Goal: Transaction & Acquisition: Purchase product/service

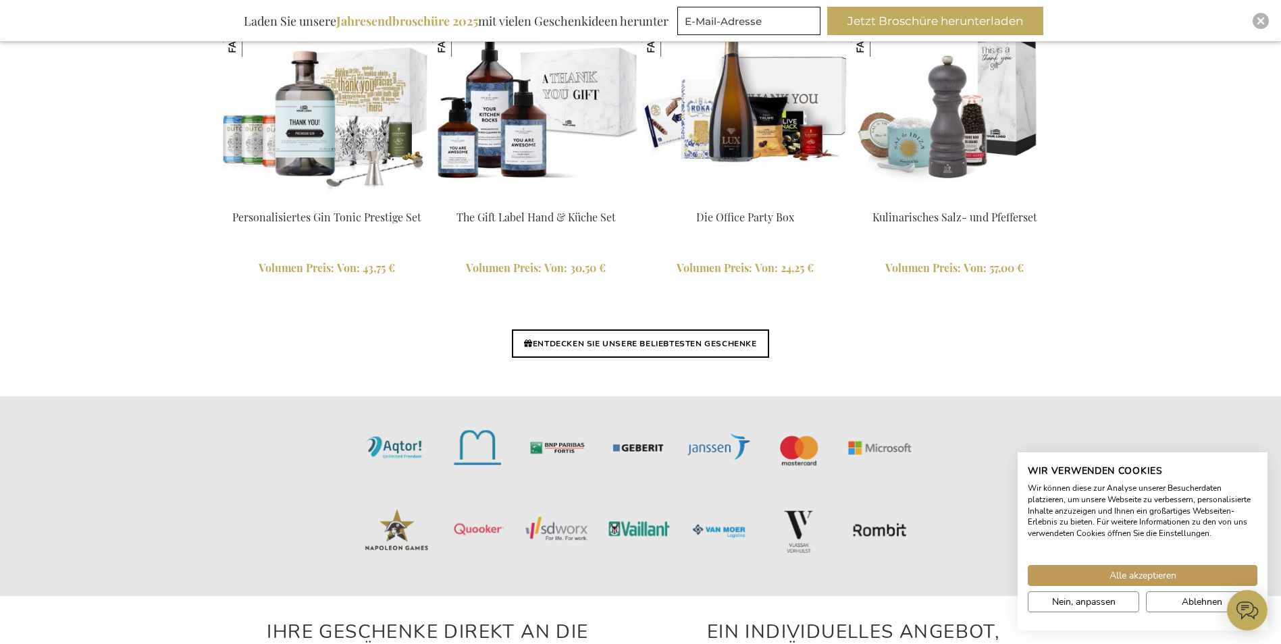
scroll to position [3216, 0]
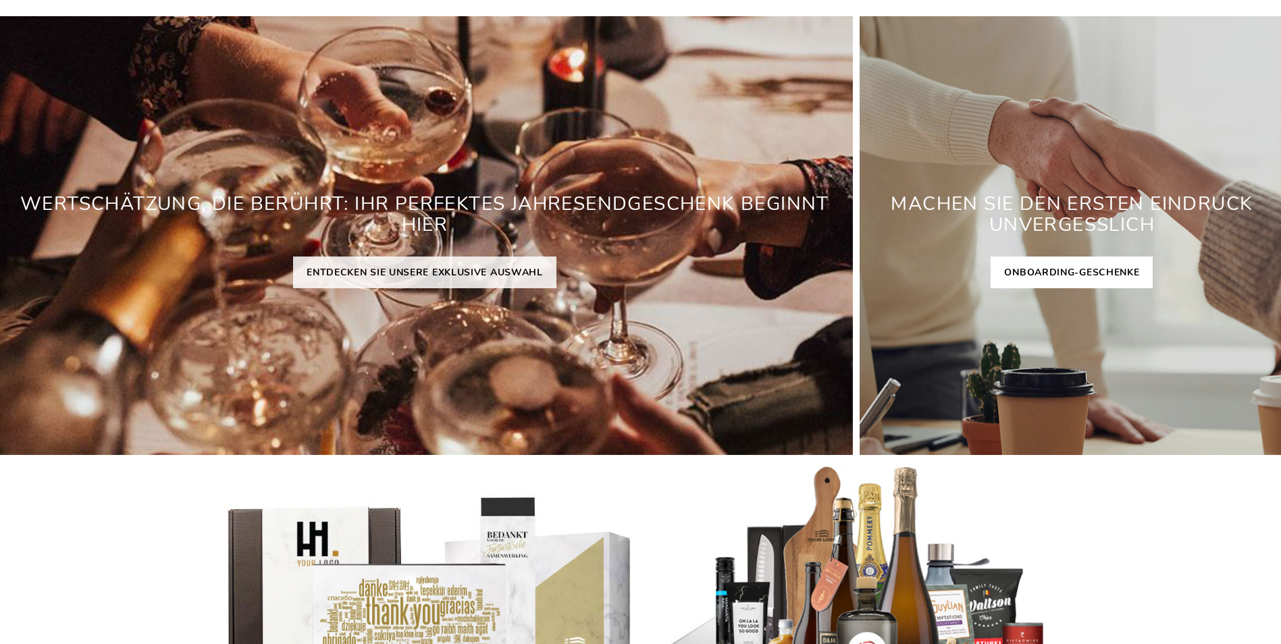
click at [1076, 261] on link "ONBOARDING-GESCHENKE" at bounding box center [1072, 273] width 162 height 32
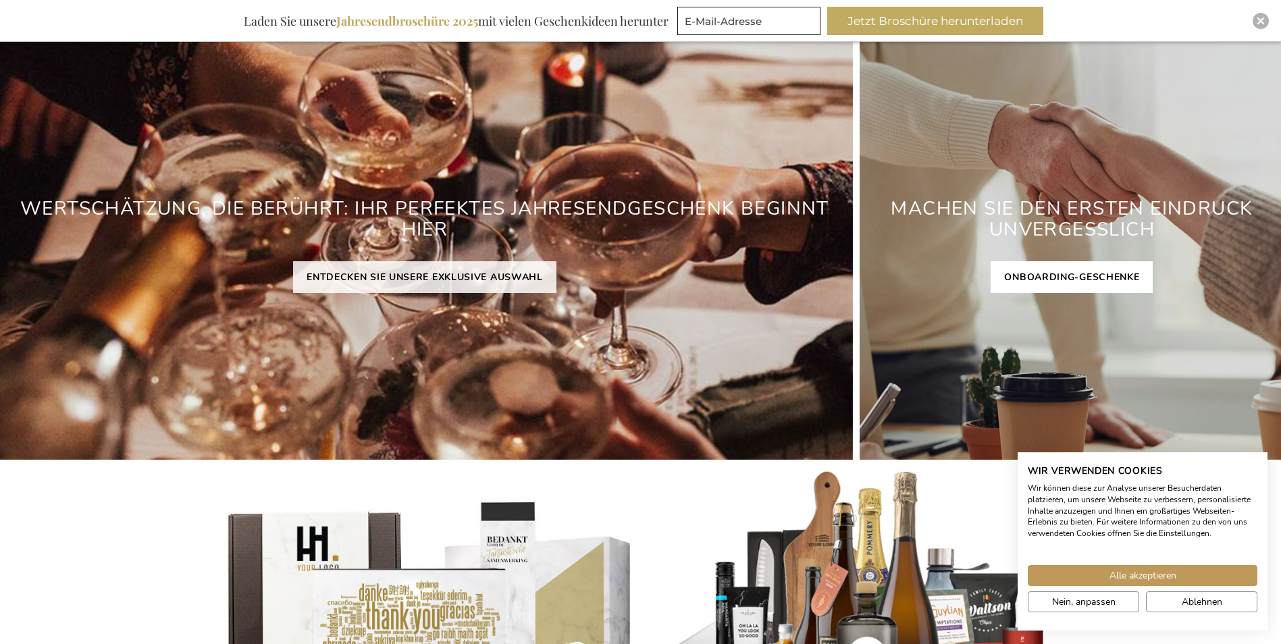
scroll to position [177, 0]
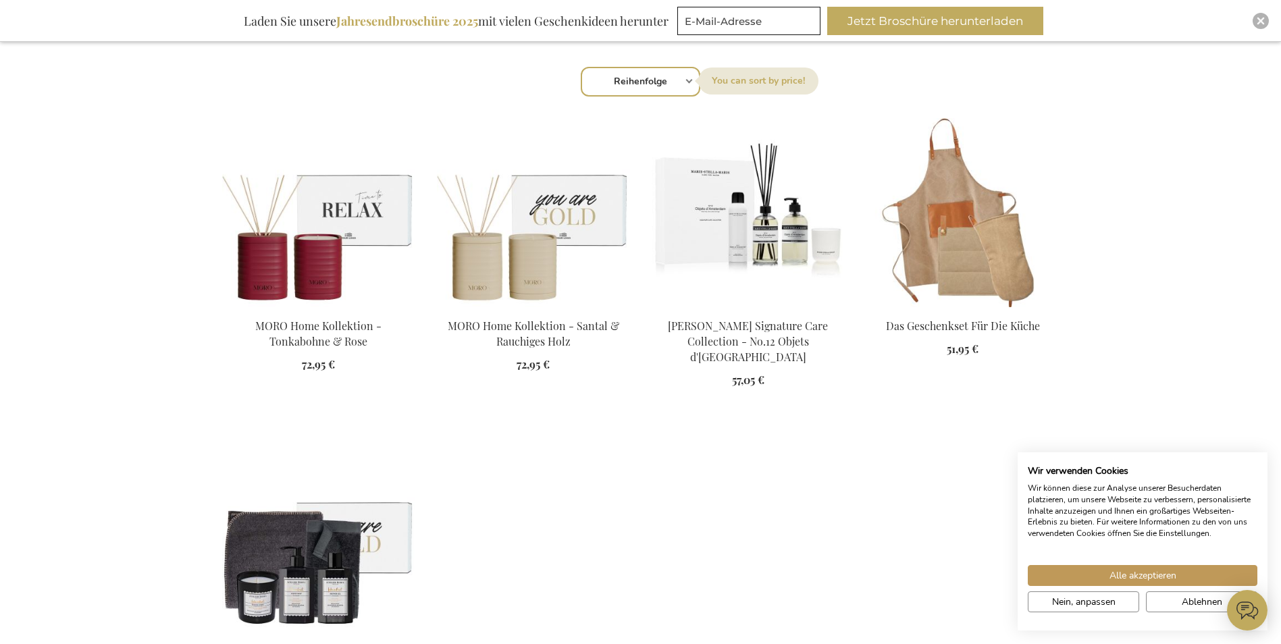
scroll to position [473, 0]
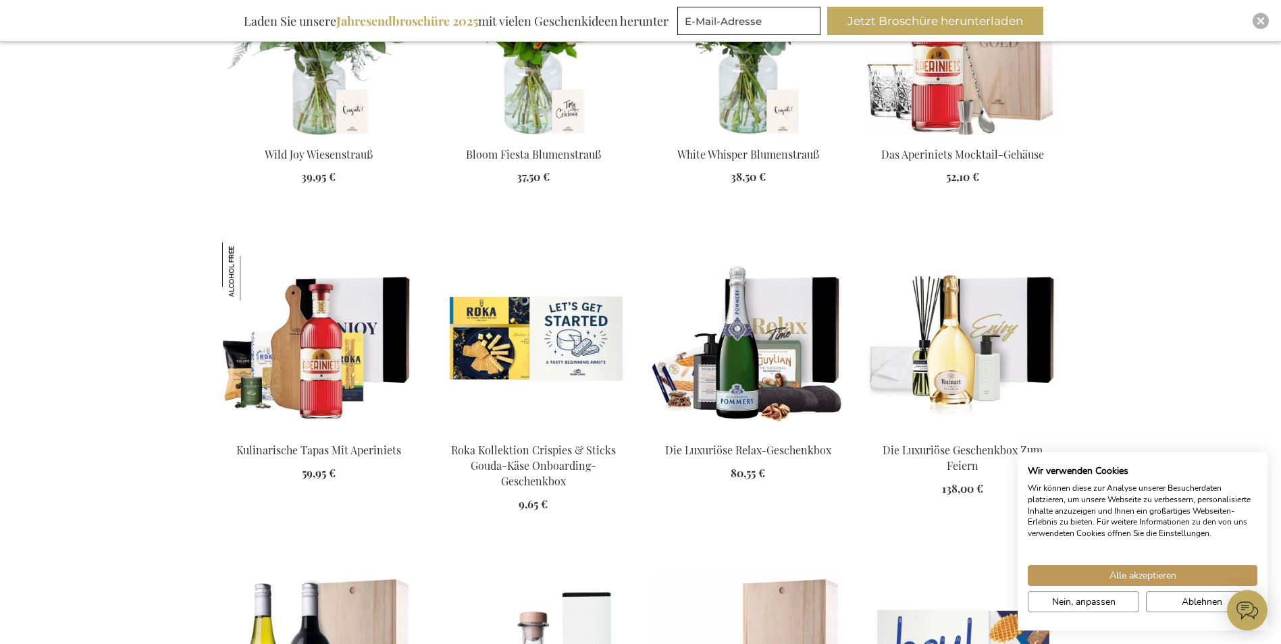
scroll to position [2161, 0]
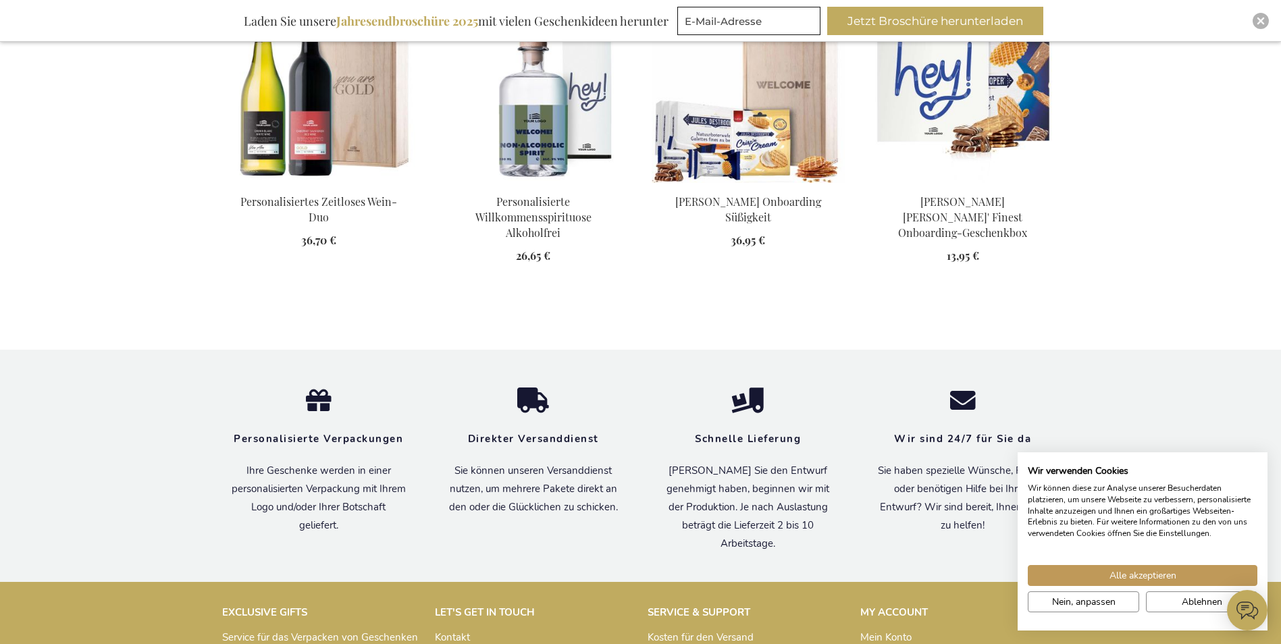
scroll to position [2499, 0]
